Goal: Information Seeking & Learning: Learn about a topic

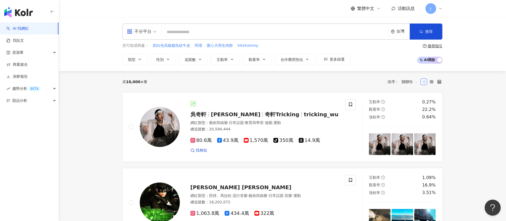
click at [194, 33] on input "search" at bounding box center [275, 32] width 222 height 10
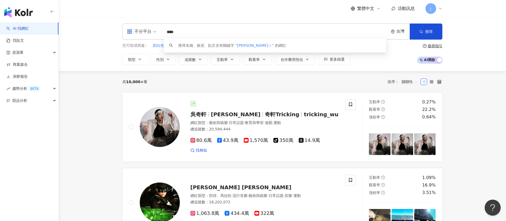
type input "***"
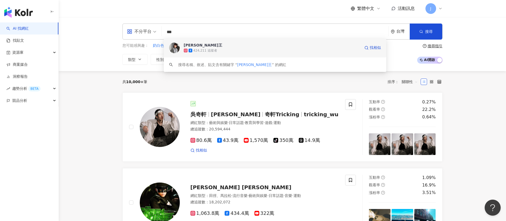
click at [212, 48] on div "424,211 追蹤者" at bounding box center [205, 50] width 24 height 5
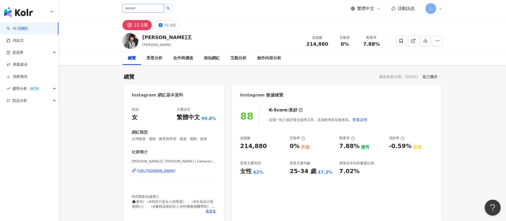
click at [145, 8] on input "search" at bounding box center [143, 8] width 42 height 9
type input "***"
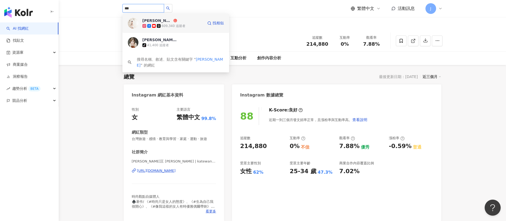
click at [166, 22] on span "[PERSON_NAME]" at bounding box center [159, 20] width 35 height 5
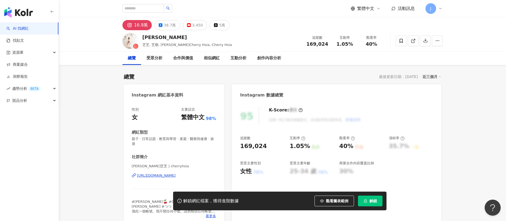
click at [376, 200] on span "解鎖" at bounding box center [372, 200] width 7 height 4
drag, startPoint x: 145, startPoint y: 37, endPoint x: 157, endPoint y: 37, distance: 12.3
click at [157, 37] on div "[PERSON_NAME]" at bounding box center [187, 37] width 90 height 7
copy div "[PERSON_NAME]"
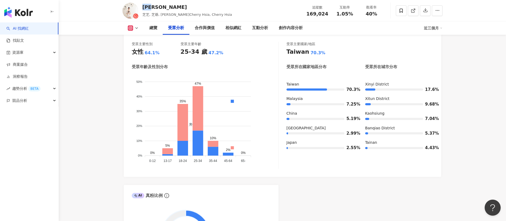
scroll to position [480, 0]
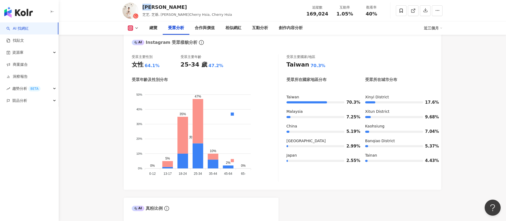
click at [136, 29] on icon at bounding box center [136, 28] width 4 height 4
click at [144, 54] on li "Facebook" at bounding box center [141, 50] width 38 height 12
click at [136, 27] on polyline at bounding box center [137, 27] width 2 height 1
click at [135, 51] on button "Facebook" at bounding box center [142, 49] width 32 height 7
